Goal: Information Seeking & Learning: Find specific fact

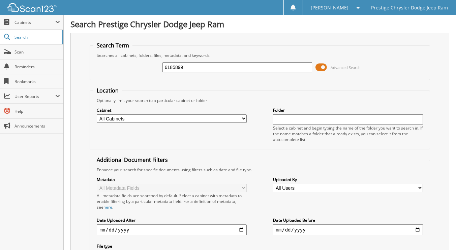
type input "6185899"
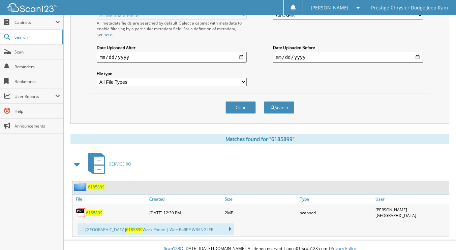
scroll to position [175, 0]
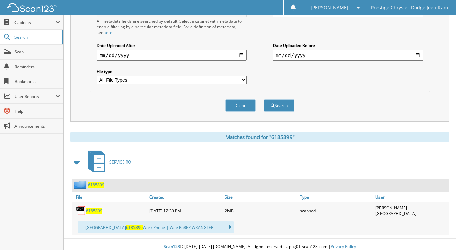
click at [98, 208] on span "6185899" at bounding box center [94, 211] width 17 height 6
